Goal: Navigation & Orientation: Find specific page/section

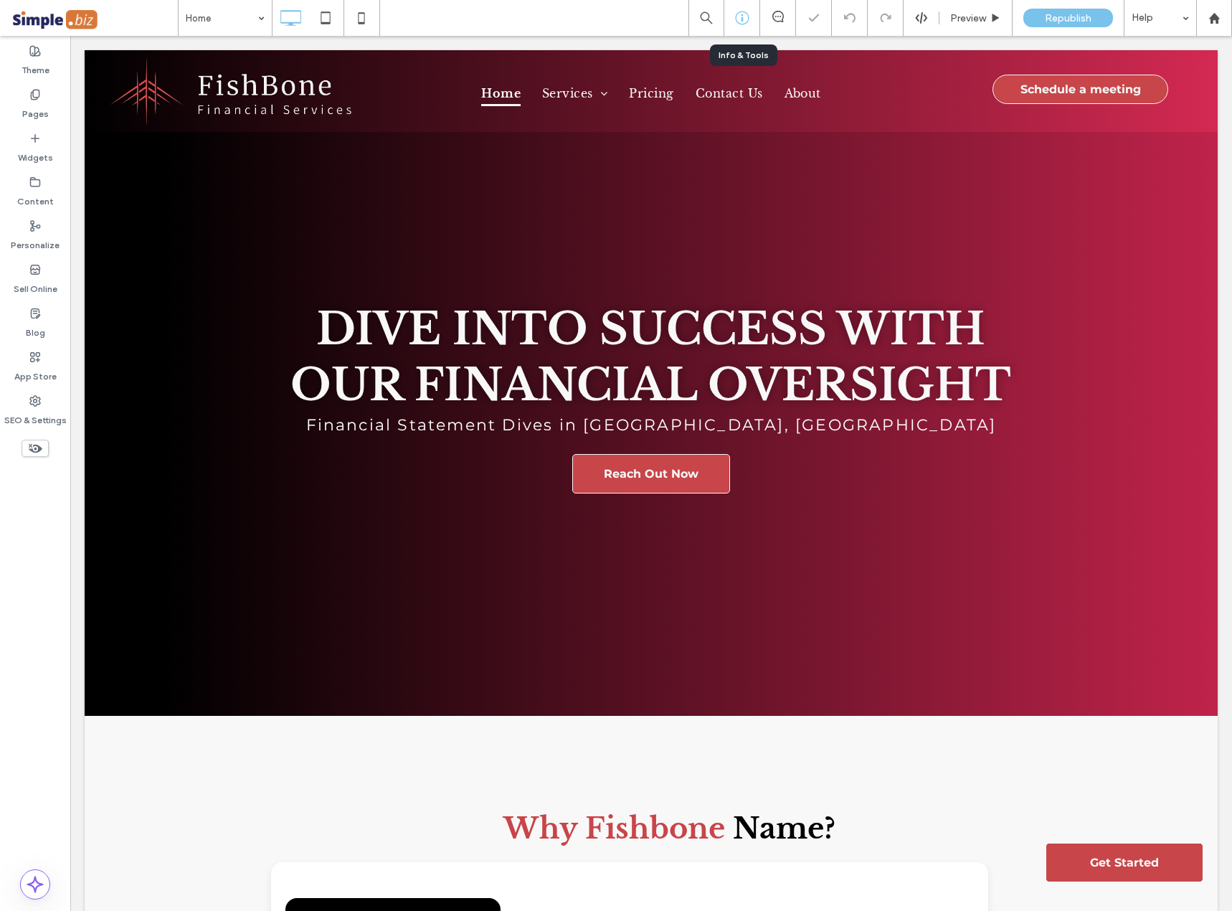
click at [755, 21] on div at bounding box center [741, 18] width 35 height 14
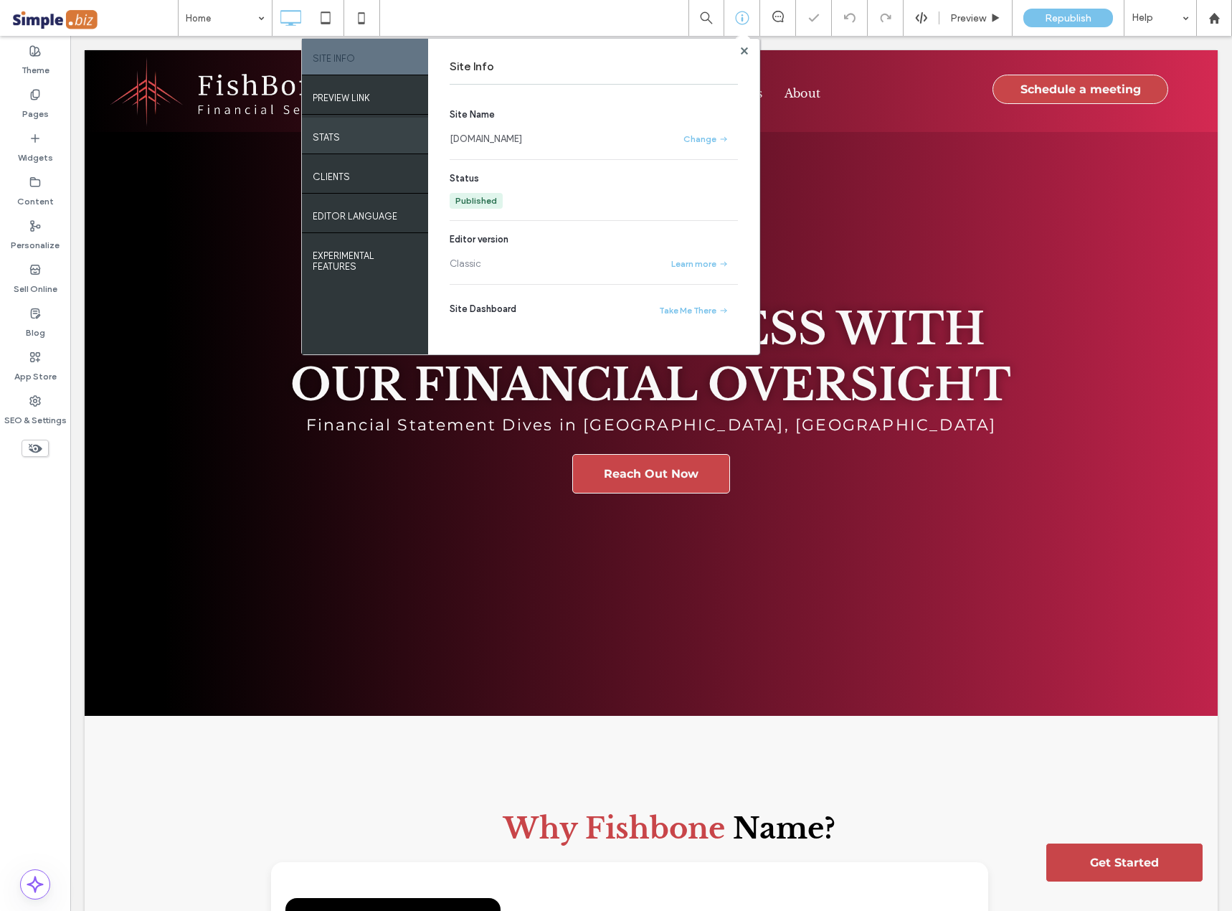
click at [368, 123] on div "STATS" at bounding box center [365, 136] width 126 height 36
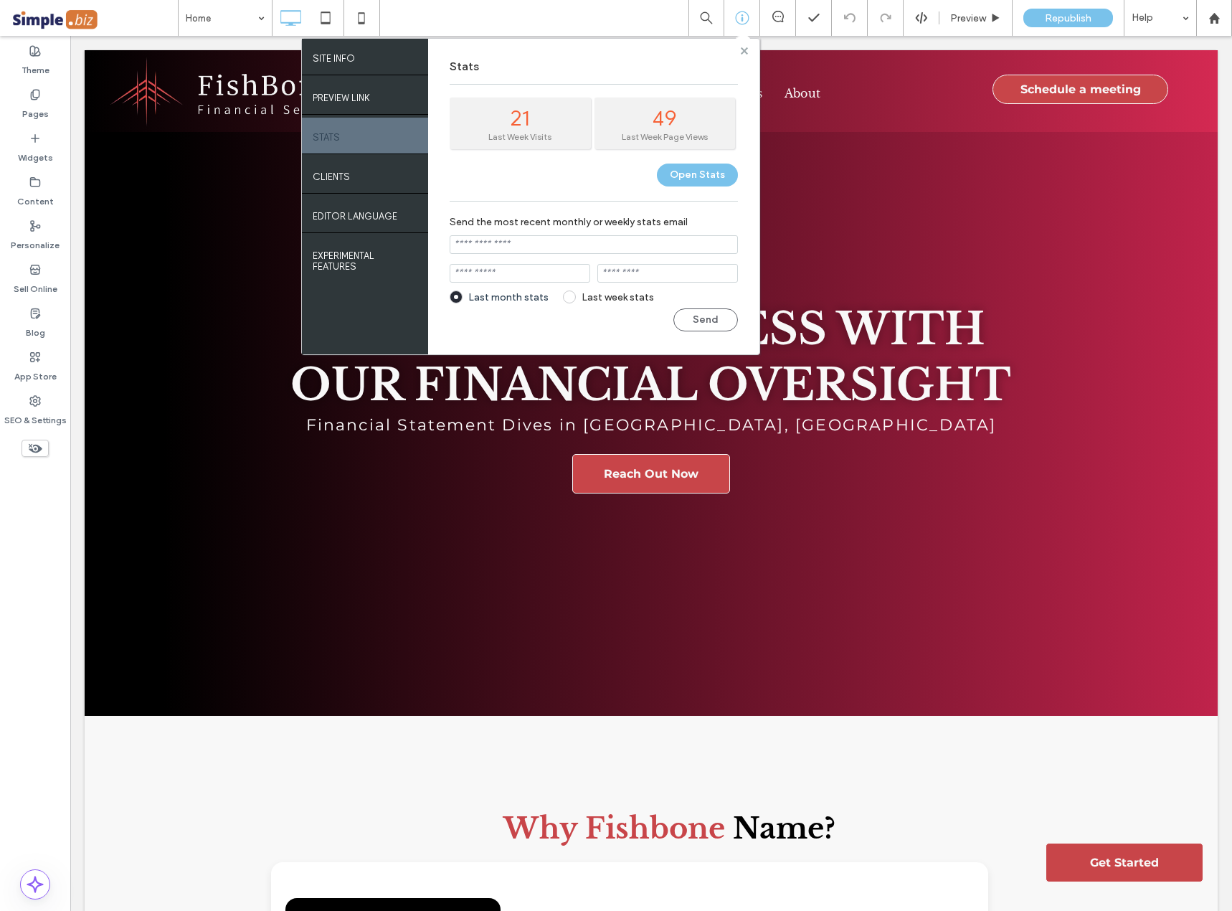
click at [747, 52] on use at bounding box center [743, 50] width 7 height 7
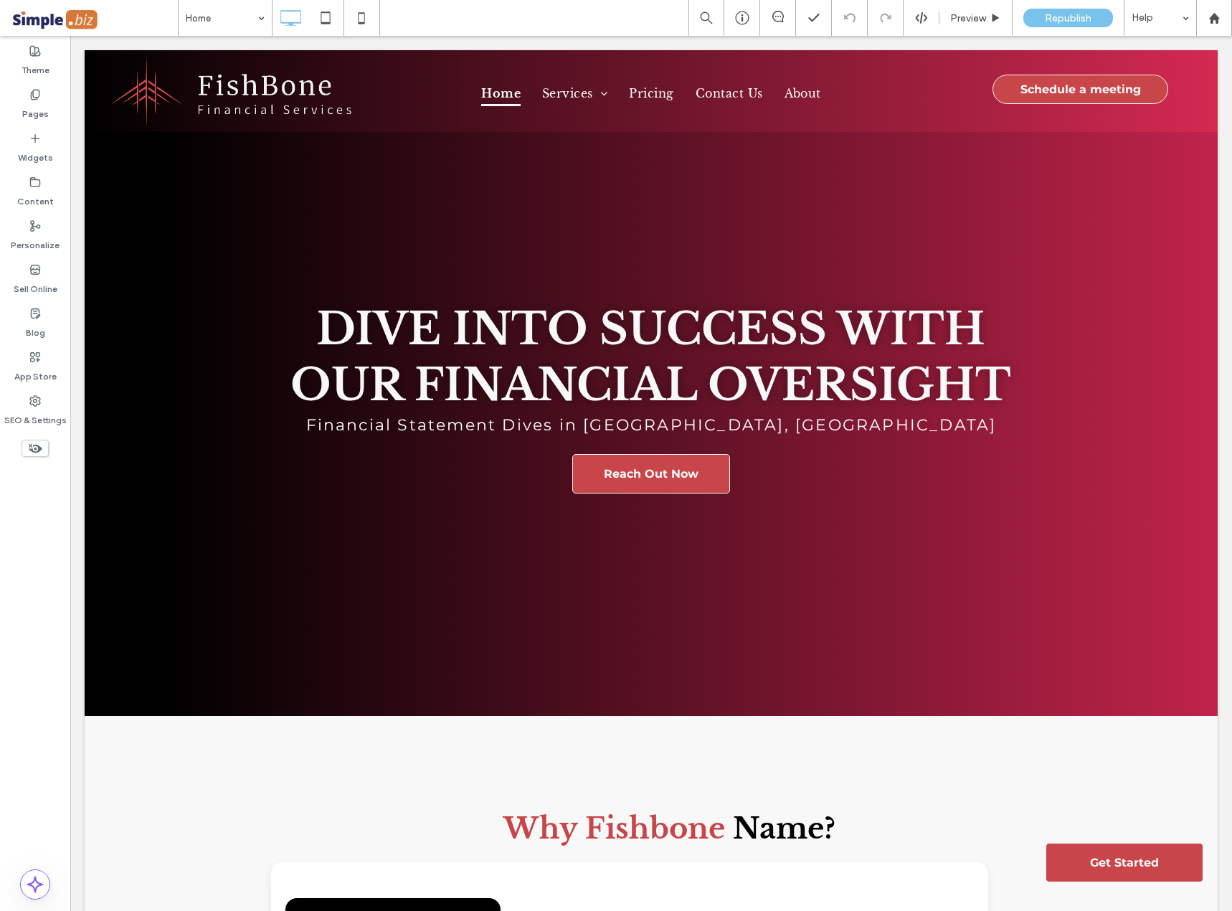
click at [604, 19] on div "Home Preview Republish Help" at bounding box center [705, 18] width 1054 height 36
click at [606, 15] on div "Home Preview Republish Help" at bounding box center [705, 18] width 1054 height 36
click at [744, 14] on icon at bounding box center [742, 18] width 14 height 14
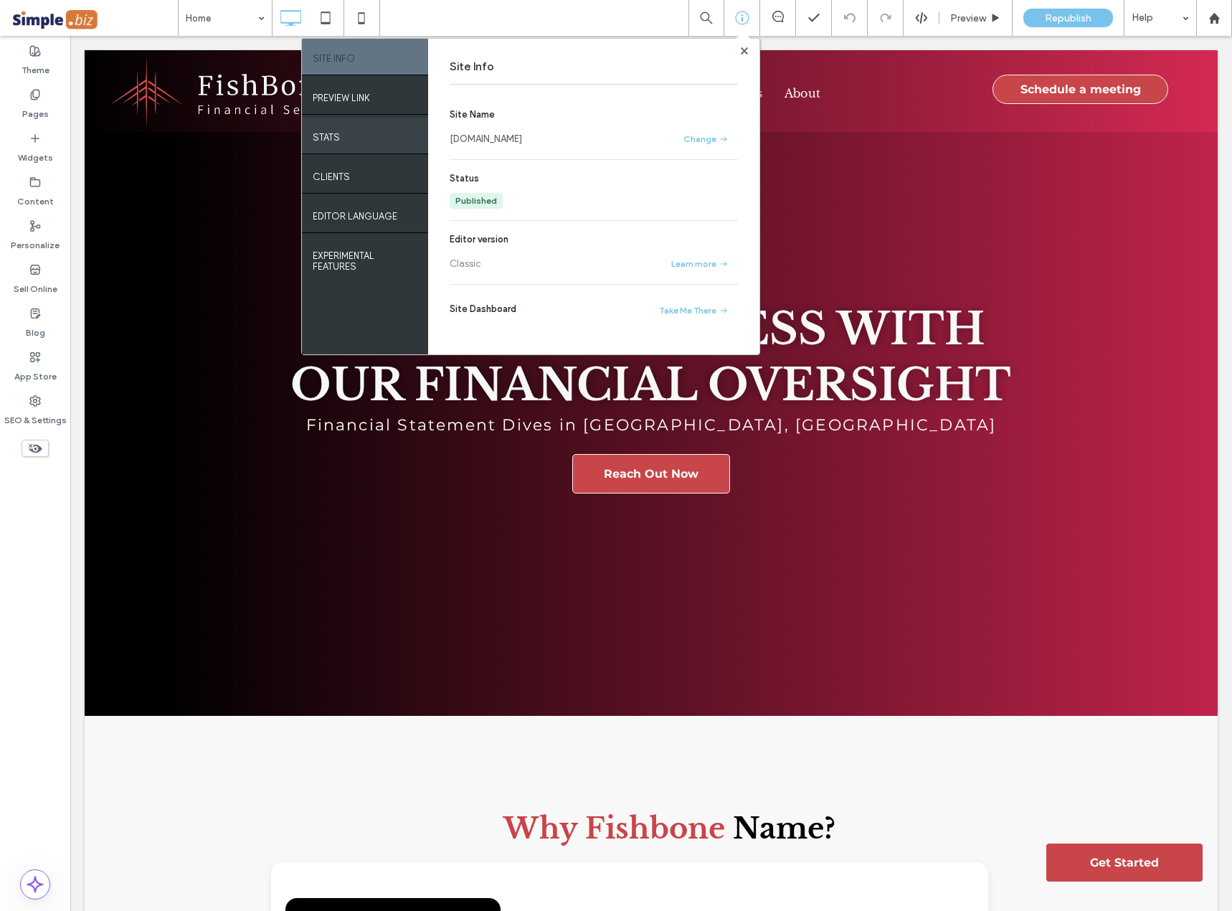
click at [353, 139] on div "STATS" at bounding box center [365, 136] width 126 height 36
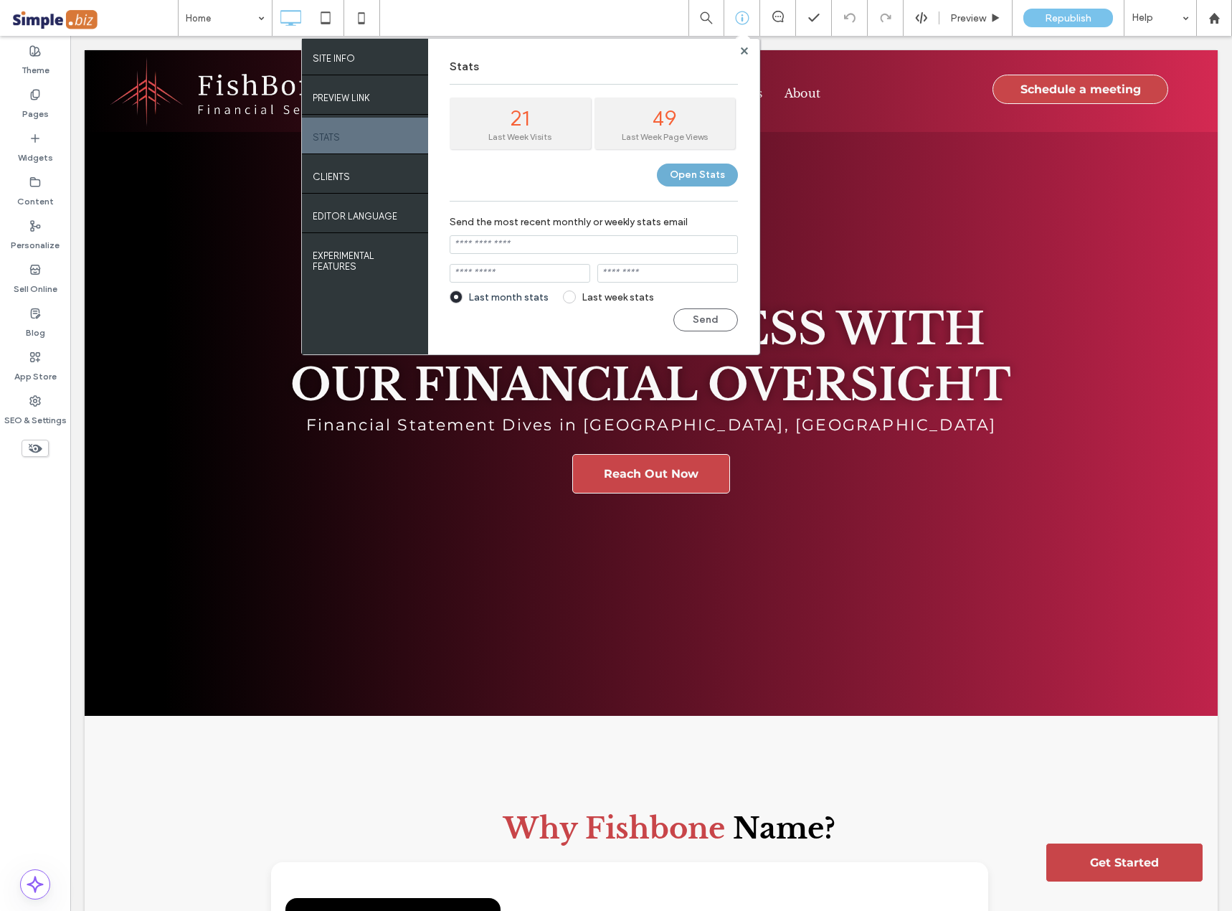
click at [707, 180] on button "Open Stats" at bounding box center [697, 174] width 81 height 23
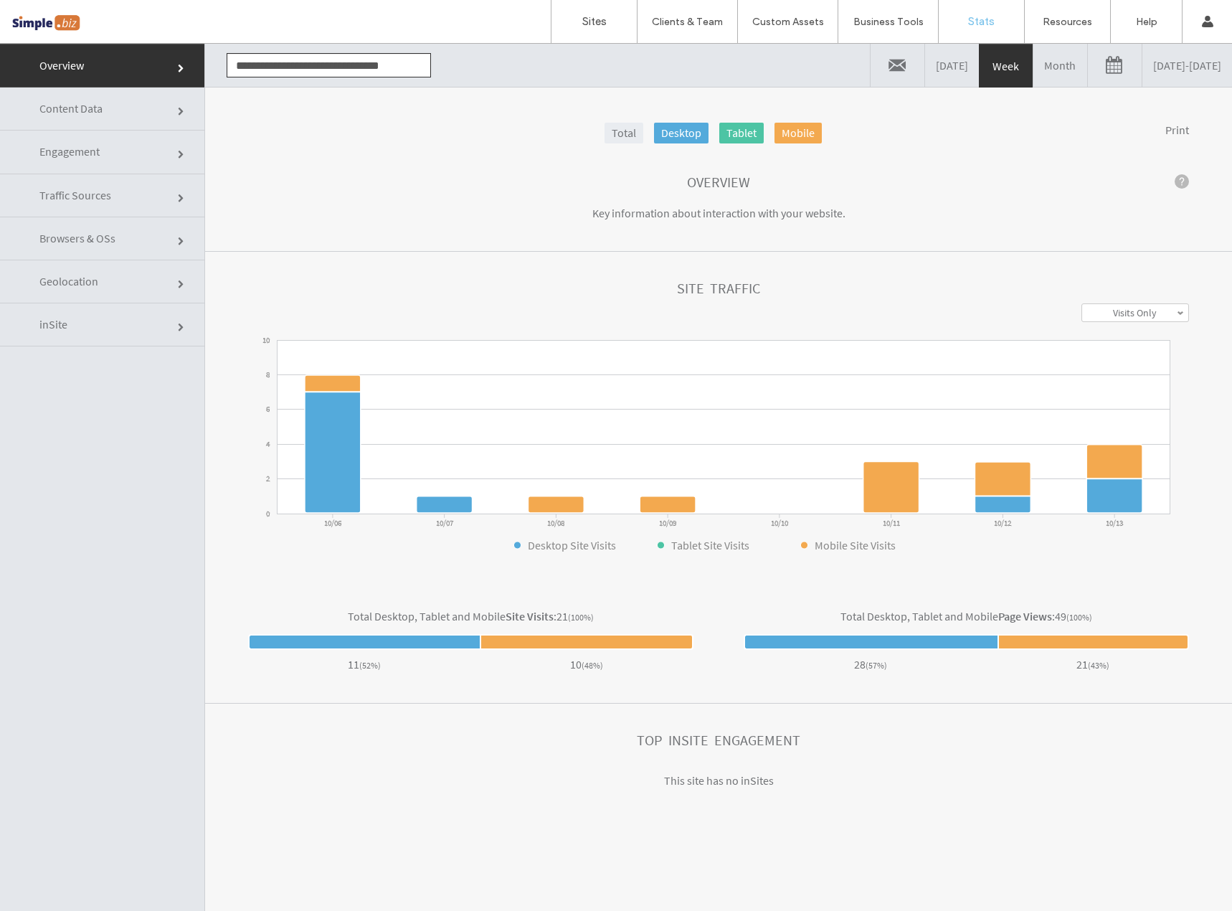
click at [82, 113] on span "Content Data" at bounding box center [70, 108] width 63 height 14
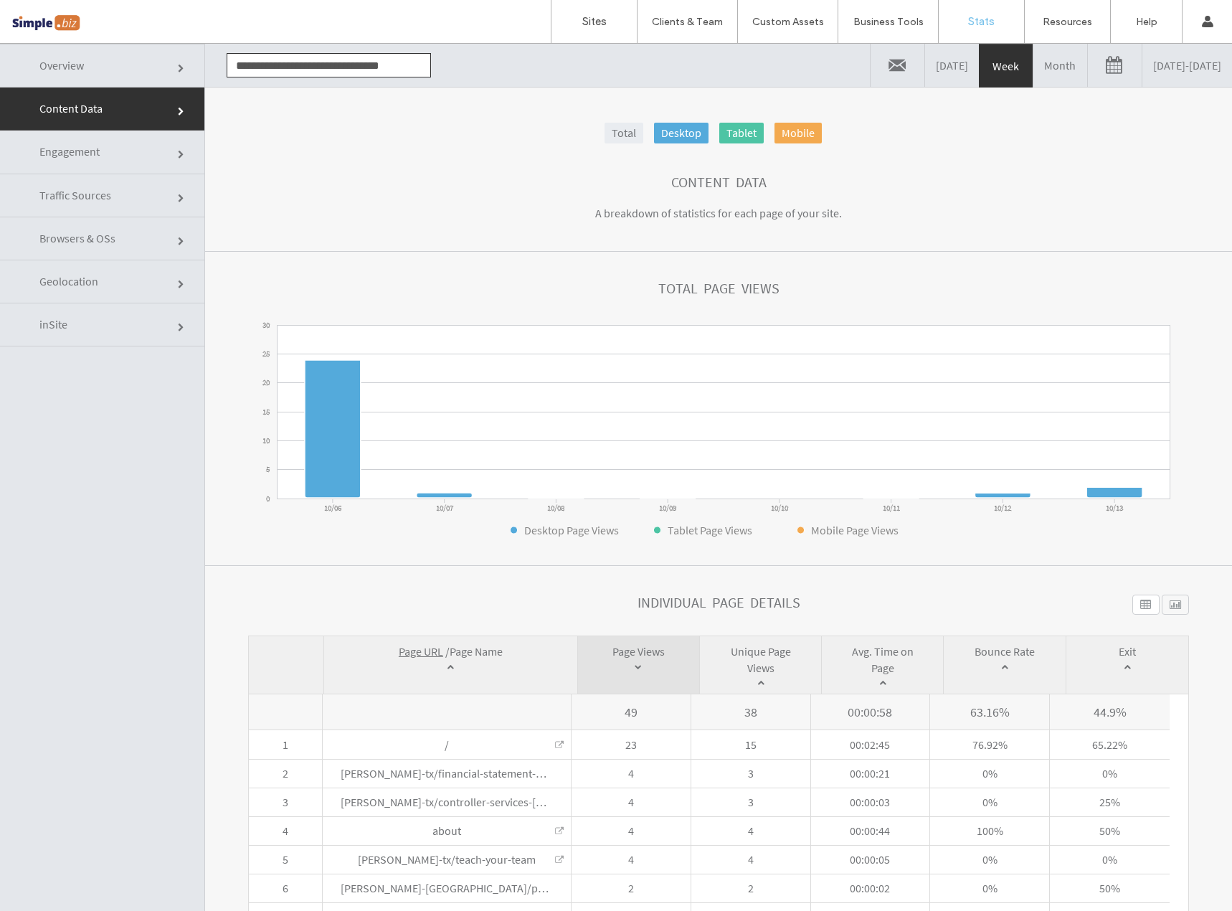
click at [137, 154] on link "Engagement" at bounding box center [102, 151] width 204 height 43
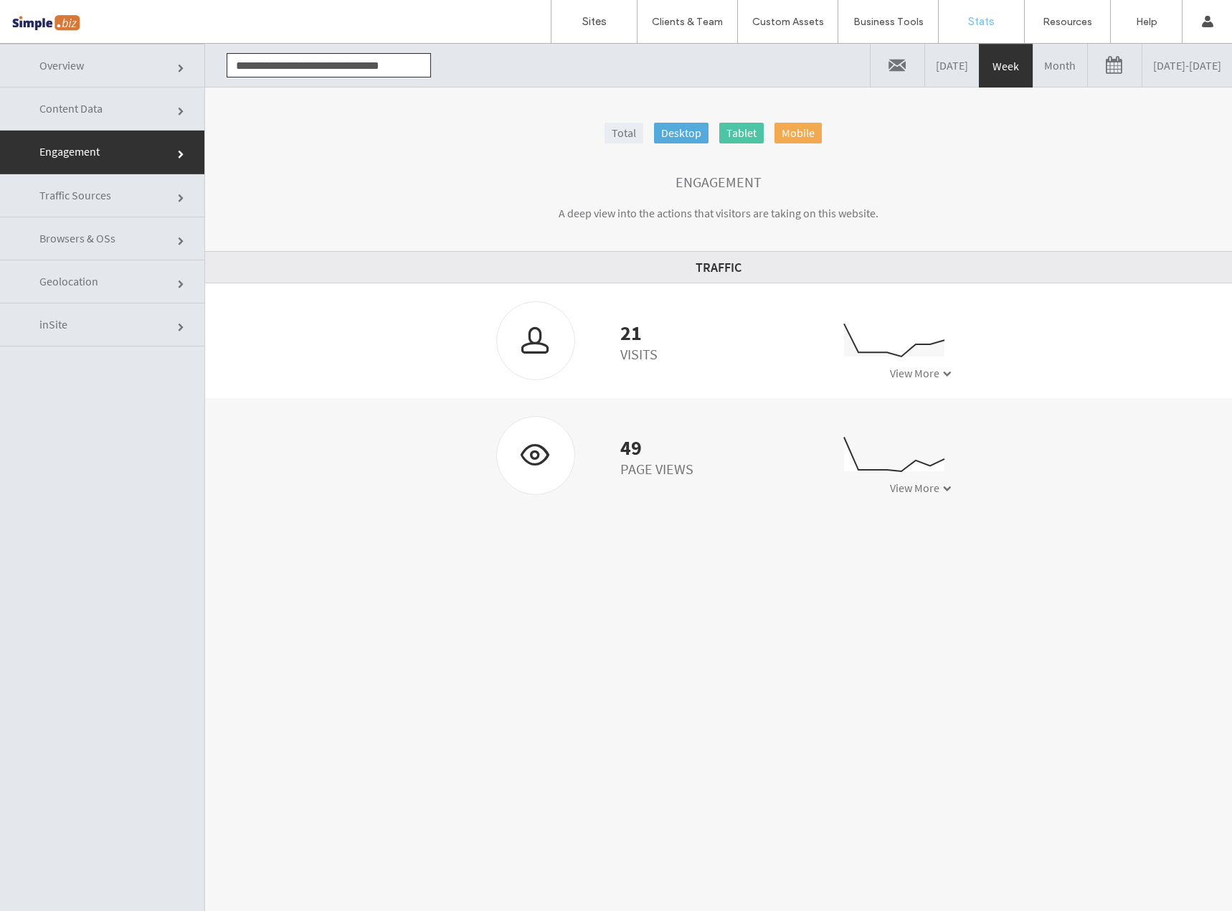
drag, startPoint x: 414, startPoint y: 160, endPoint x: 417, endPoint y: 151, distance: 9.6
click at [414, 160] on section "Engagement A deep view into the actions that visitors are taking on this websit…" at bounding box center [718, 199] width 1027 height 106
drag, startPoint x: 567, startPoint y: 76, endPoint x: 610, endPoint y: 61, distance: 45.6
click at [567, 76] on div "**********" at bounding box center [718, 65] width 1027 height 43
click at [640, 67] on div "**********" at bounding box center [718, 65] width 1027 height 43
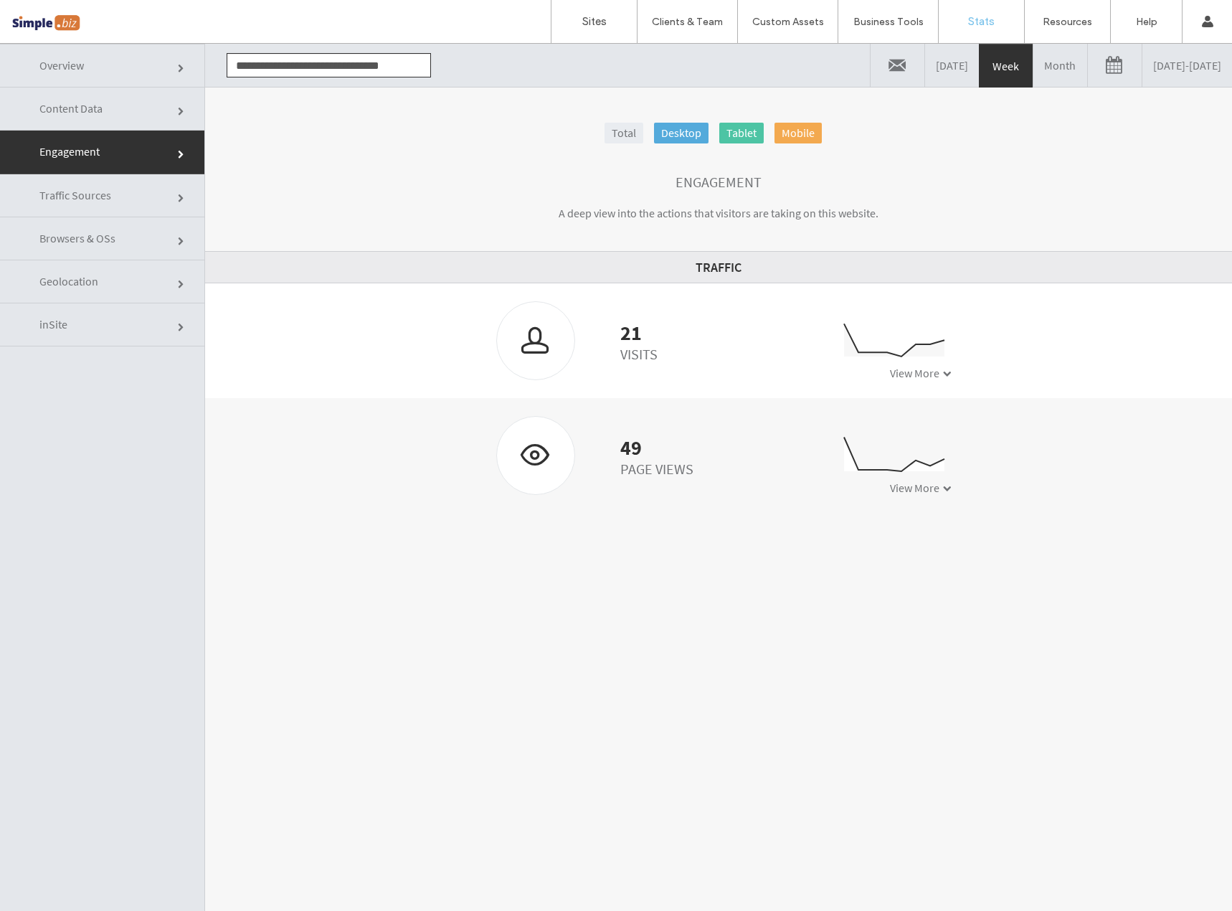
click at [310, 29] on div "Sites Clients & Team Client Management Custom Assets Custom Templates Custom Se…" at bounding box center [616, 22] width 1232 height 44
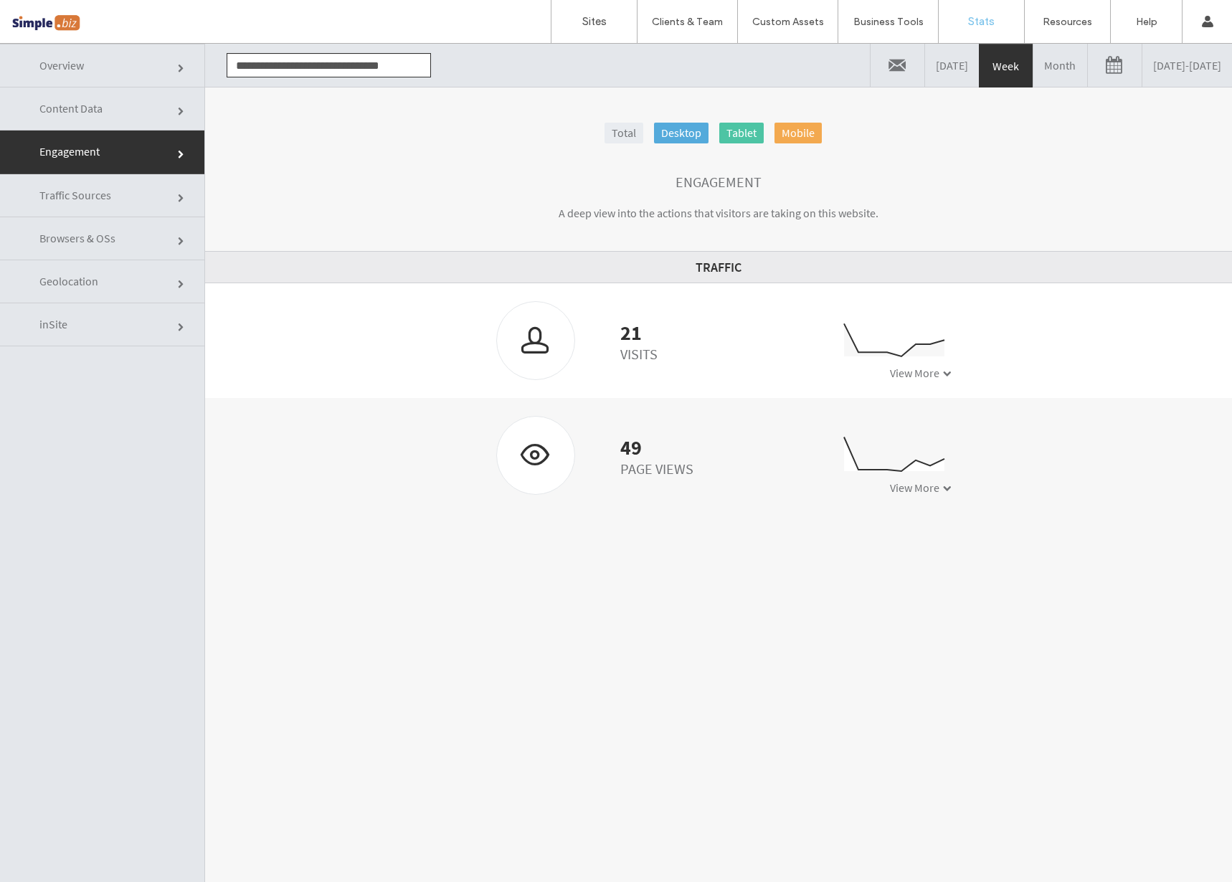
click at [481, 107] on div "Total Desktop Tablet Mobile Engagement A deep view into the actions that visito…" at bounding box center [718, 506] width 1027 height 838
drag, startPoint x: 414, startPoint y: 284, endPoint x: 438, endPoint y: 177, distance: 109.6
click at [413, 277] on li "Traffic 21 Visits 0 5 10 10/06 10/07 10/08 10/09 10/10 10/11 10/12 10/13 View M…" at bounding box center [718, 382] width 1027 height 262
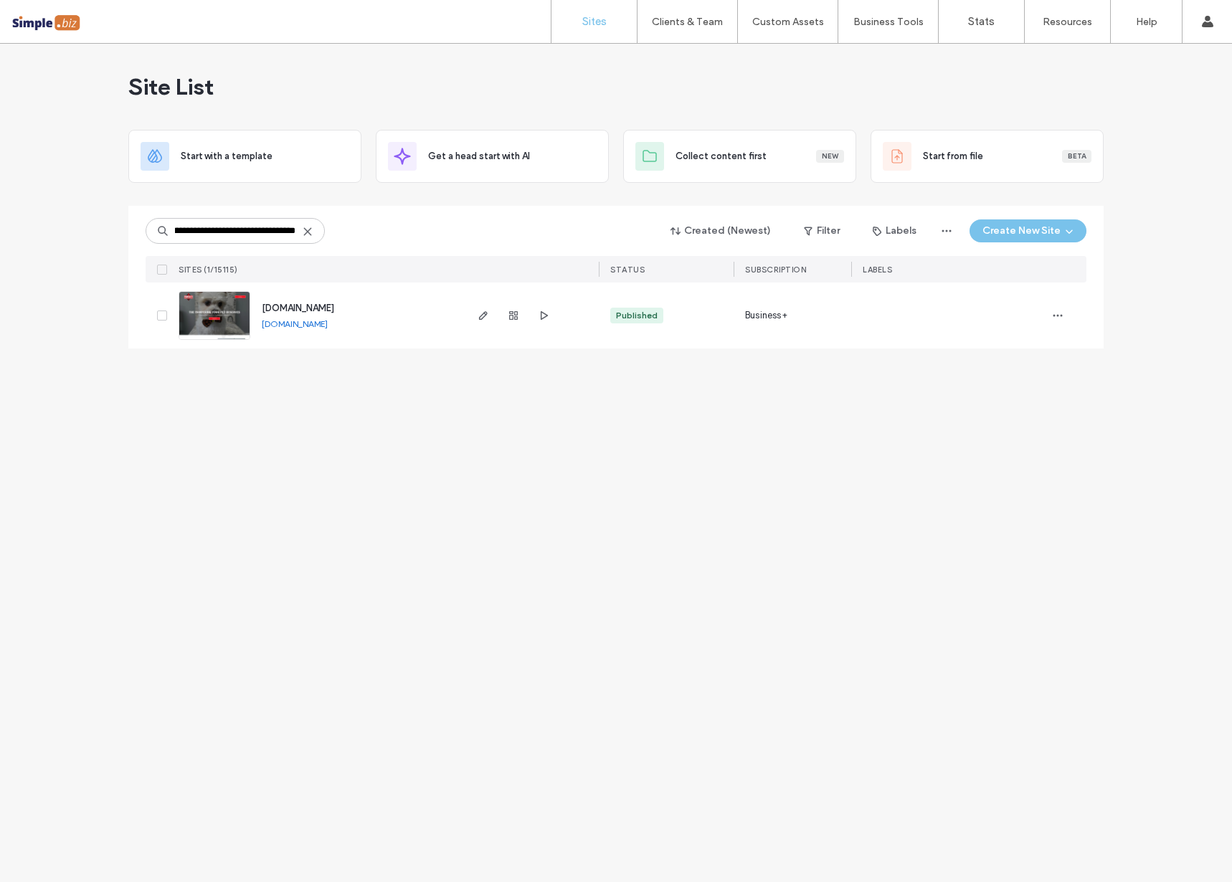
type input "**********"
click at [303, 311] on span "www.pawscosboardingandgrooming.com" at bounding box center [298, 308] width 72 height 11
click at [334, 310] on span "www.pawscosboardingandgrooming.com" at bounding box center [298, 308] width 72 height 11
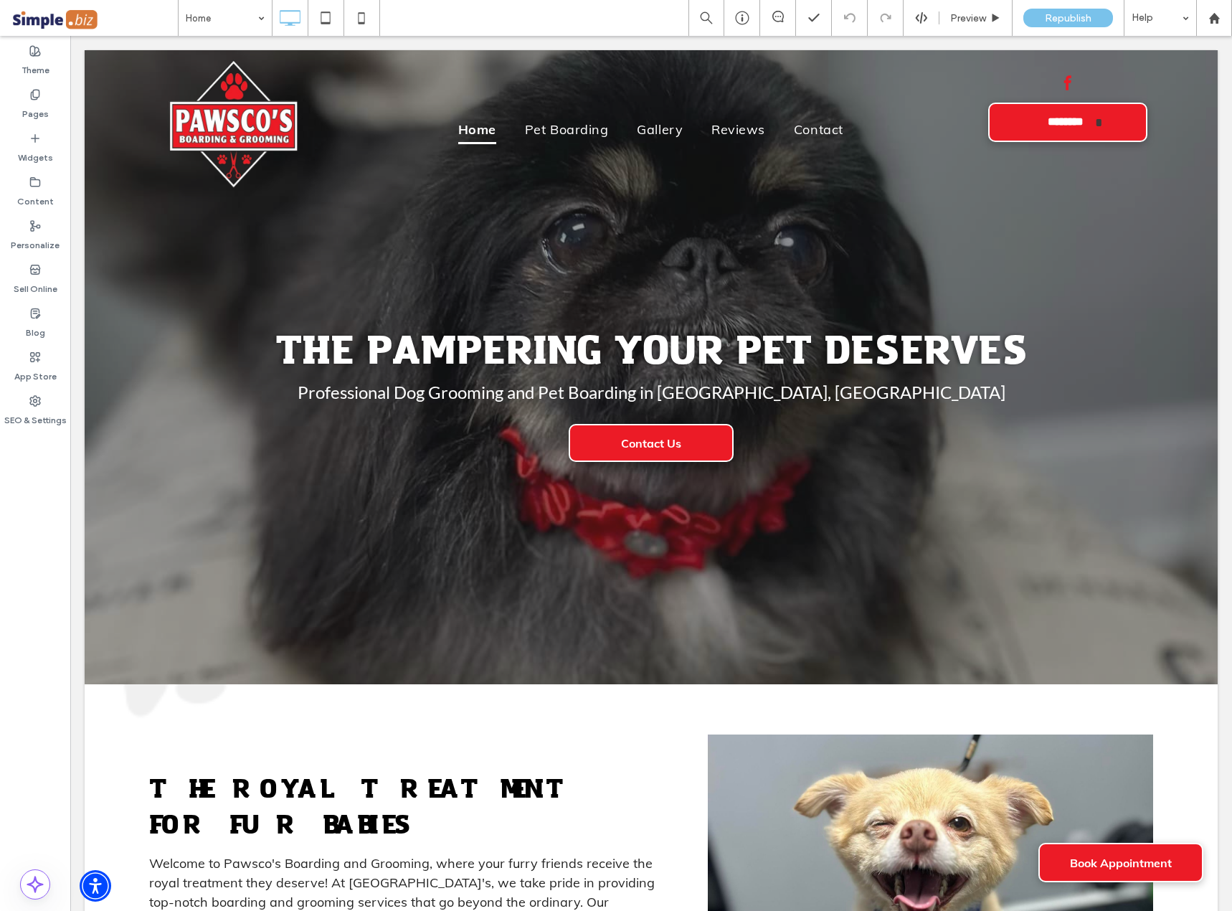
click at [35, 20] on span at bounding box center [94, 18] width 167 height 29
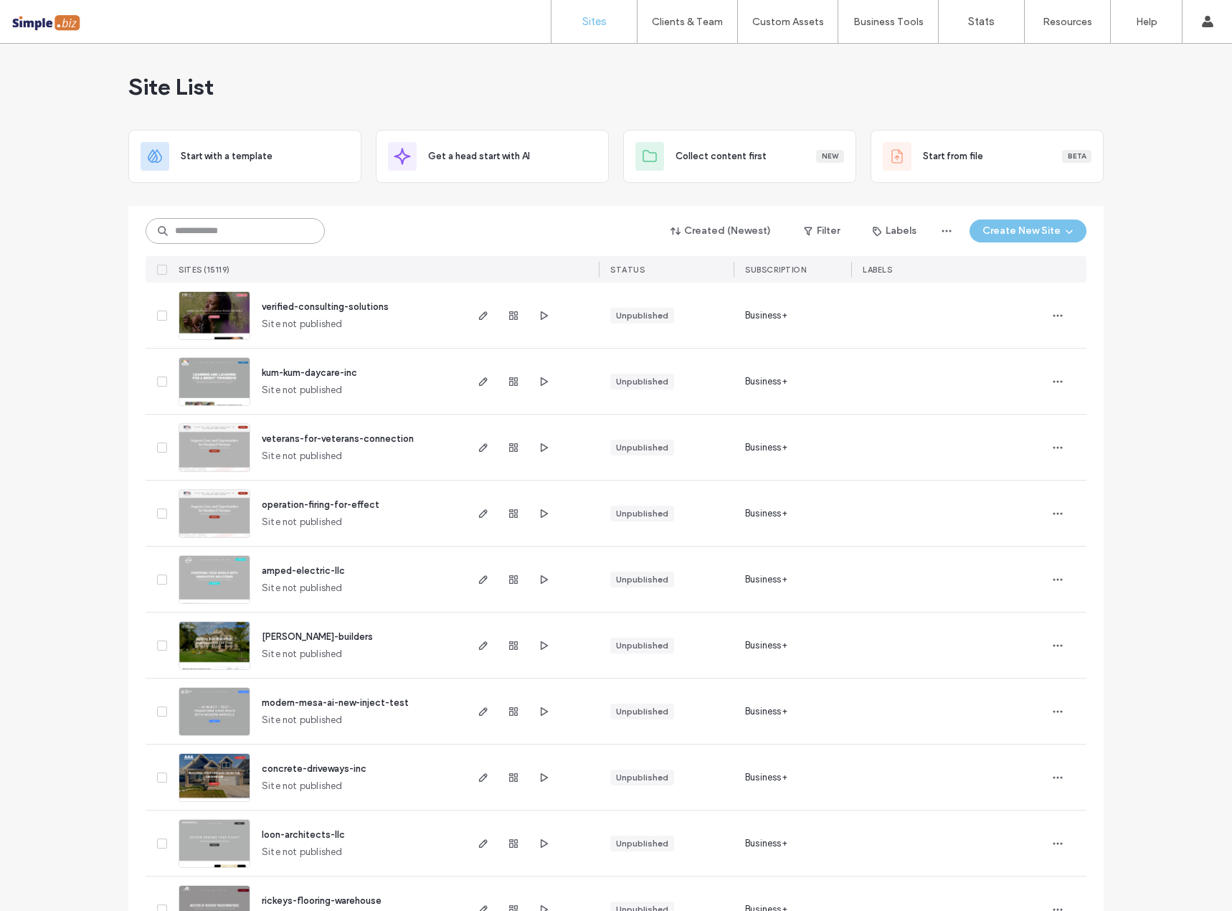
drag, startPoint x: 0, startPoint y: 0, endPoint x: 209, endPoint y: 221, distance: 304.3
click at [212, 224] on input at bounding box center [235, 231] width 179 height 26
paste input "**********"
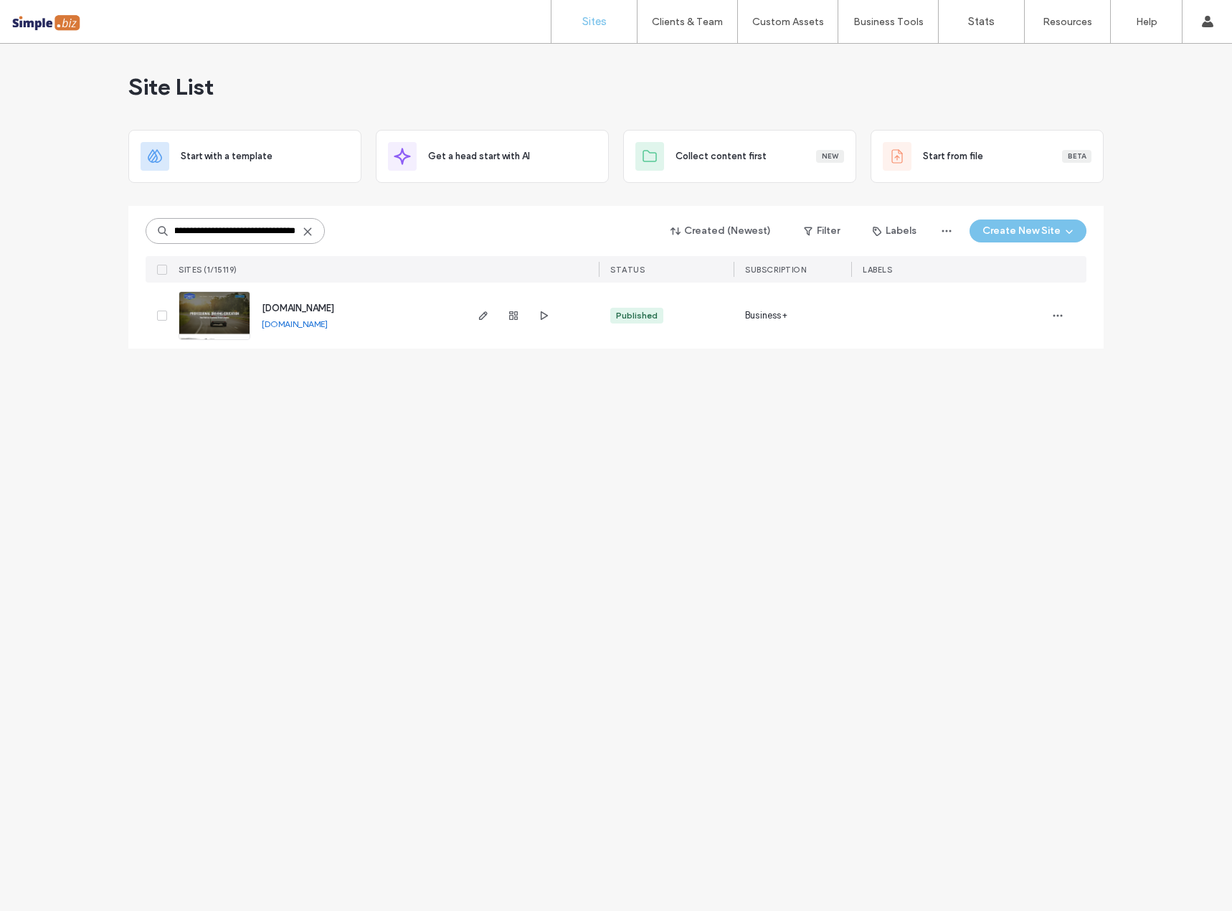
type input "**********"
click at [334, 305] on span "www.tchefunctedrivingacademy.com" at bounding box center [298, 308] width 72 height 11
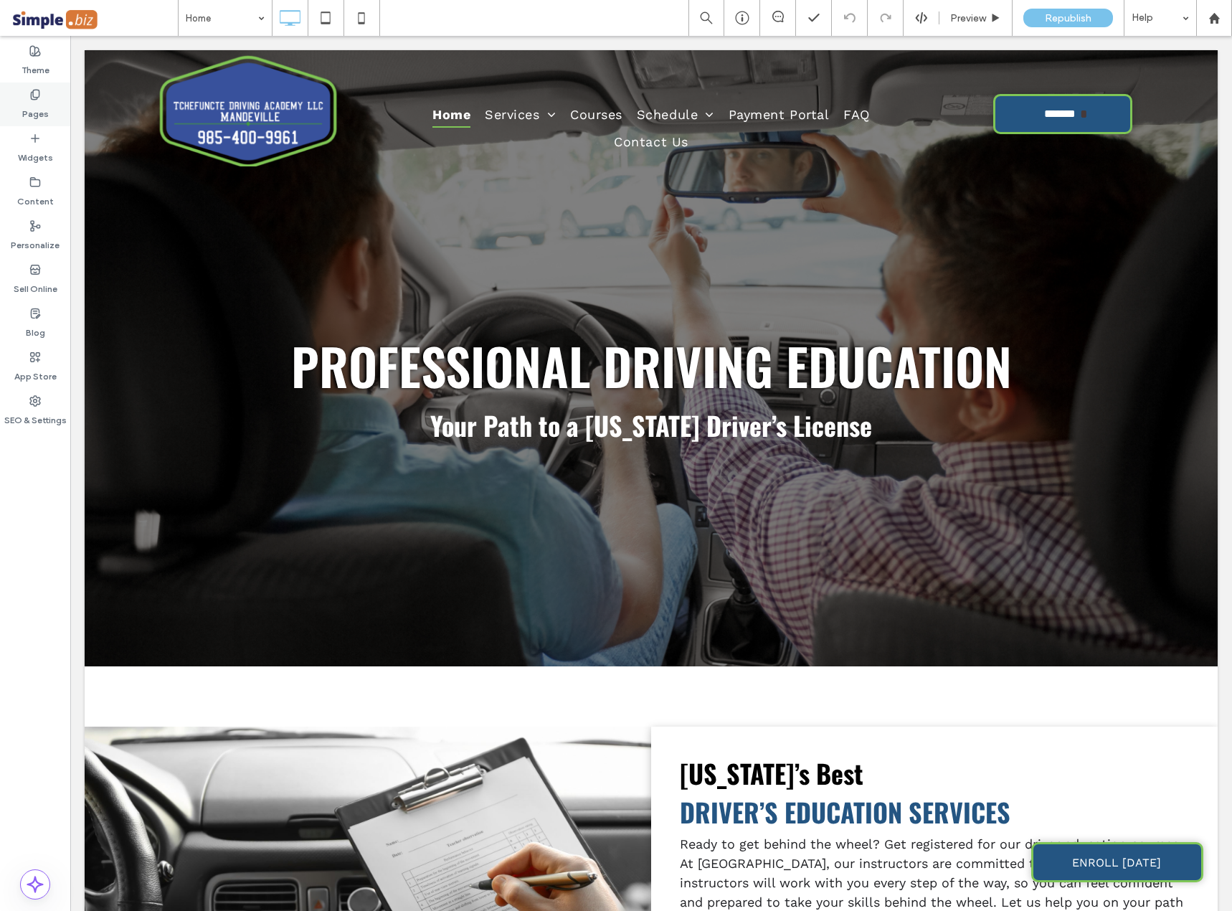
click at [39, 115] on label "Pages" at bounding box center [35, 110] width 27 height 20
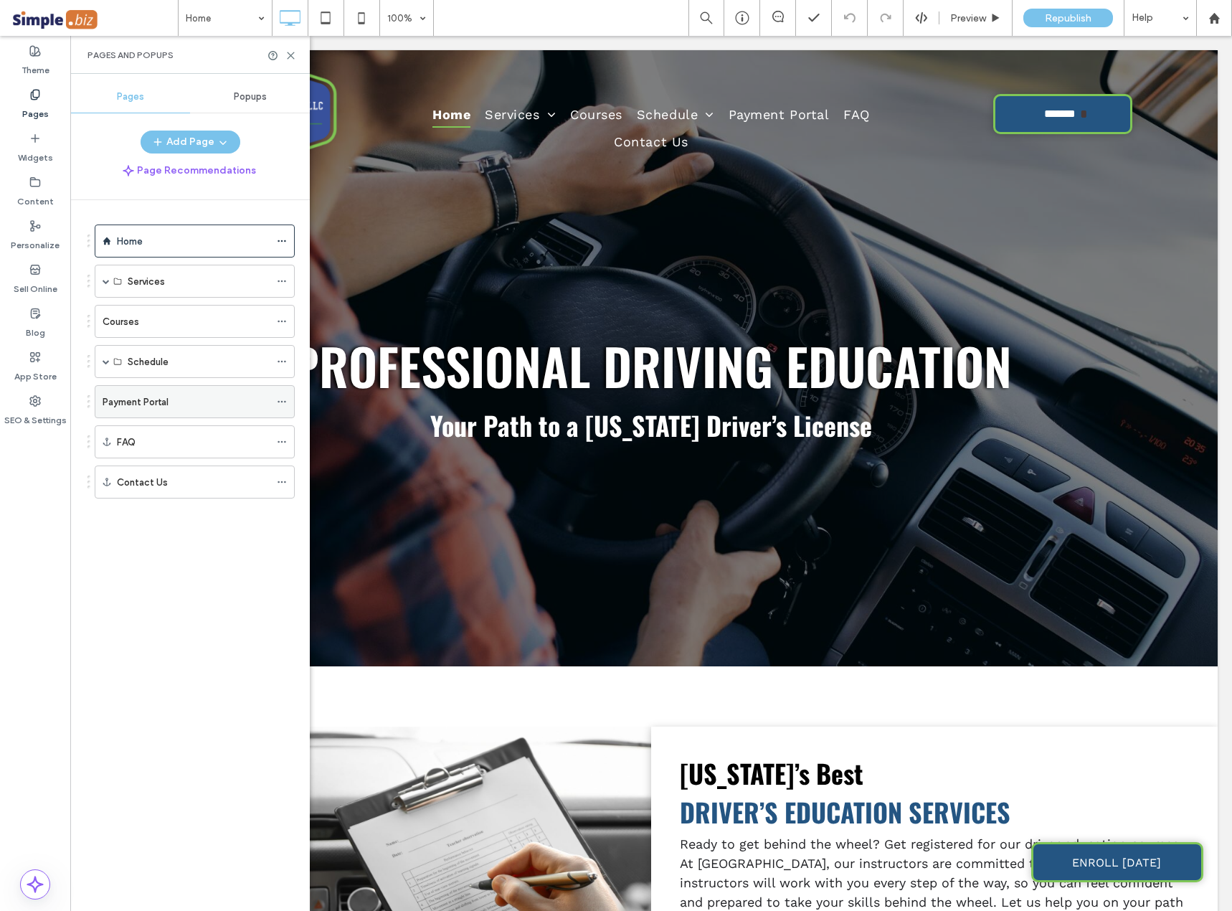
click at [157, 396] on label "Payment Portal" at bounding box center [136, 401] width 66 height 25
click at [291, 52] on icon at bounding box center [290, 55] width 11 height 11
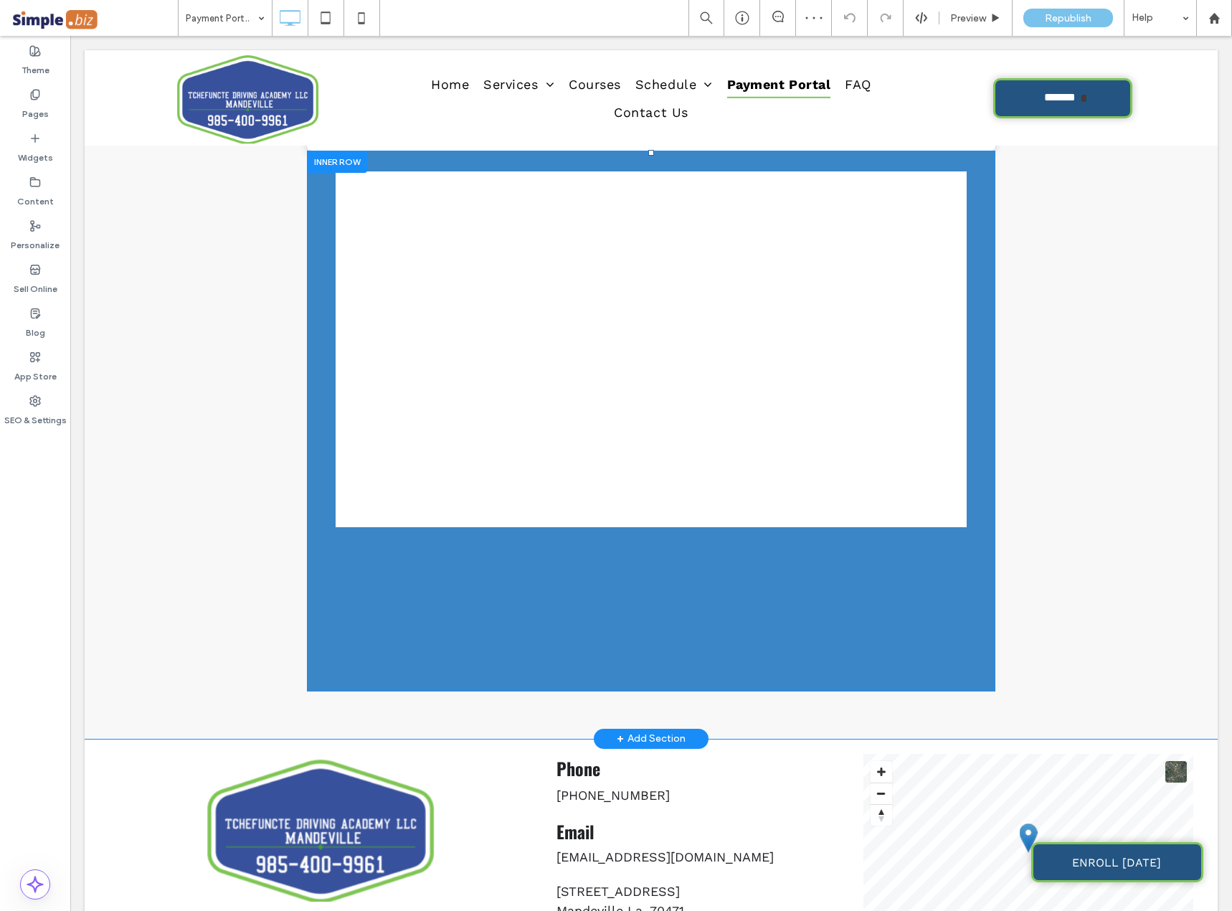
scroll to position [574, 0]
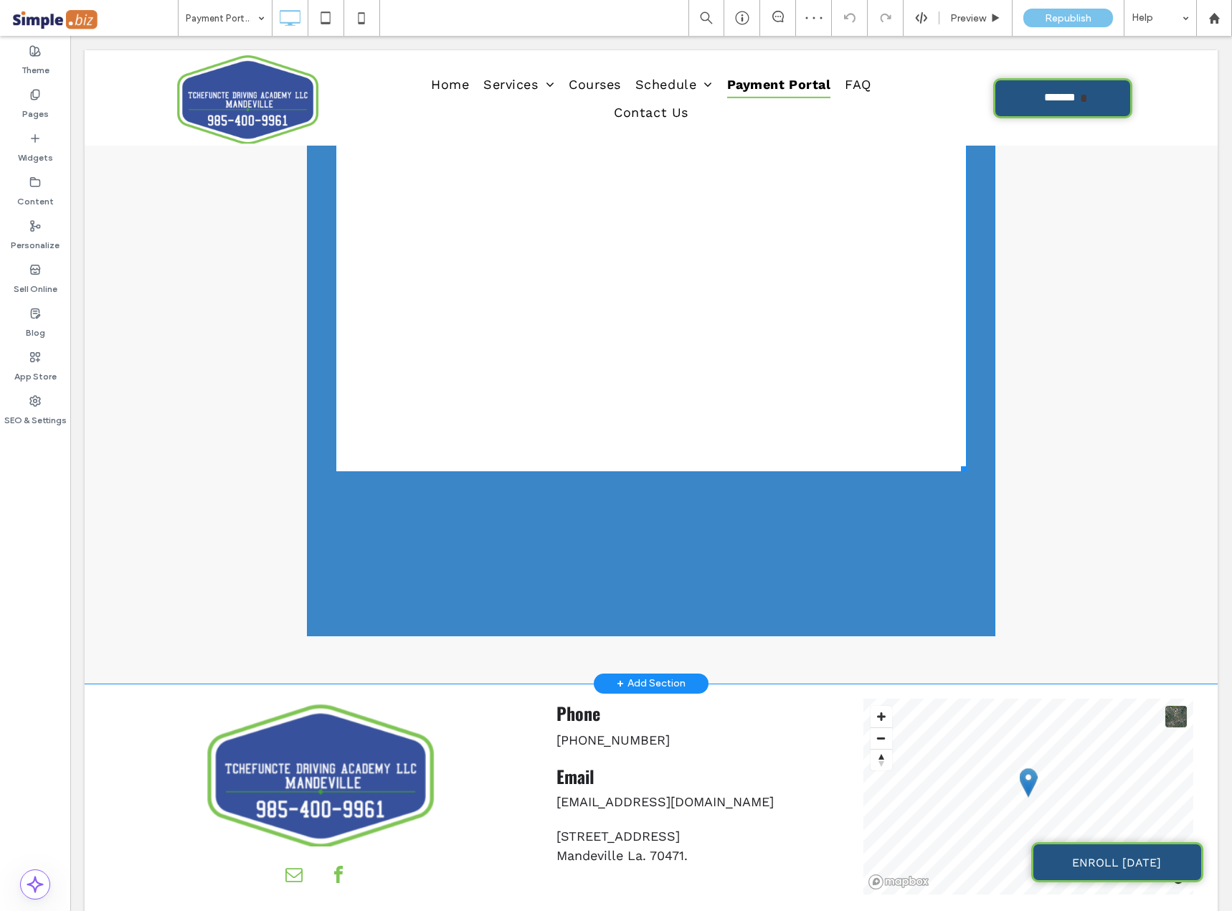
click at [917, 444] on span at bounding box center [651, 294] width 631 height 356
